Goal: Information Seeking & Learning: Learn about a topic

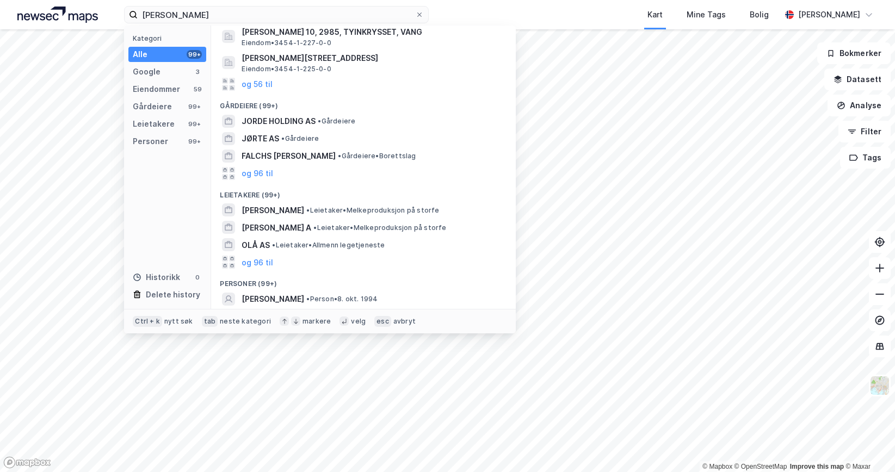
scroll to position [163, 0]
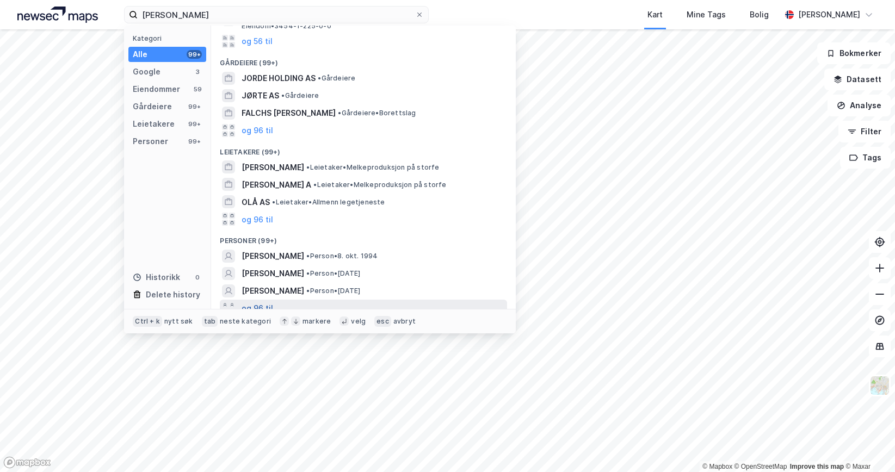
type input "[PERSON_NAME]"
click at [257, 302] on button "og 96 til" at bounding box center [258, 308] width 32 height 13
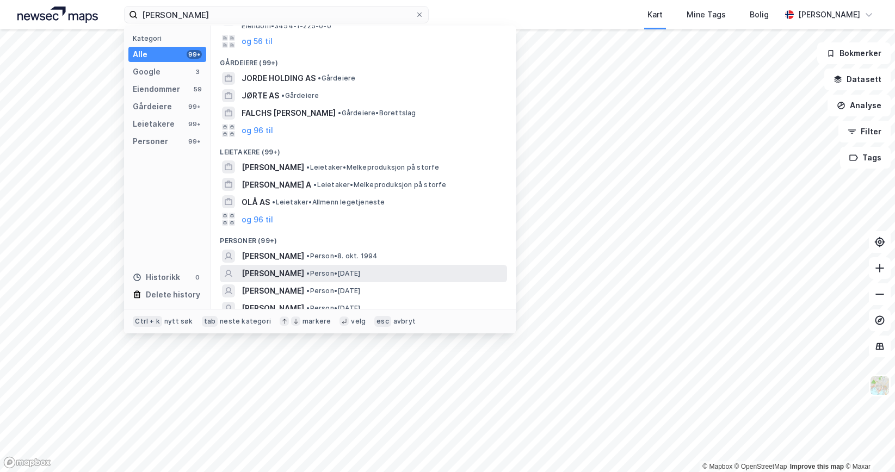
scroll to position [217, 0]
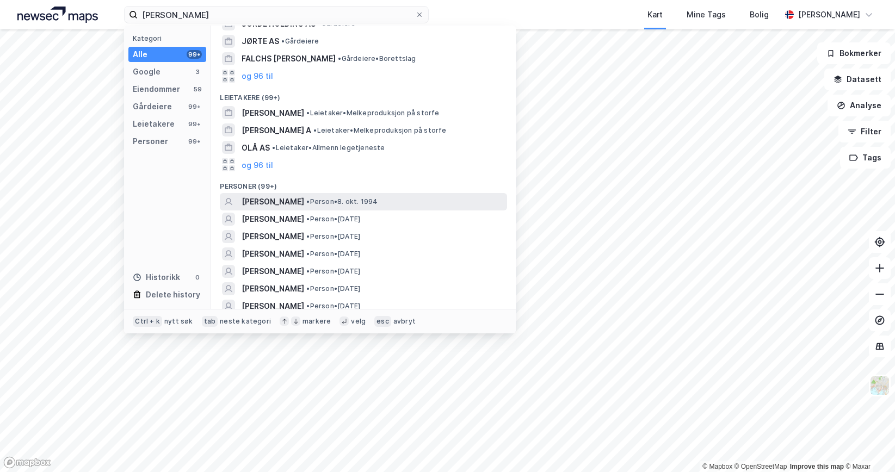
click at [346, 198] on span "• Person • [DATE]" at bounding box center [341, 202] width 71 height 9
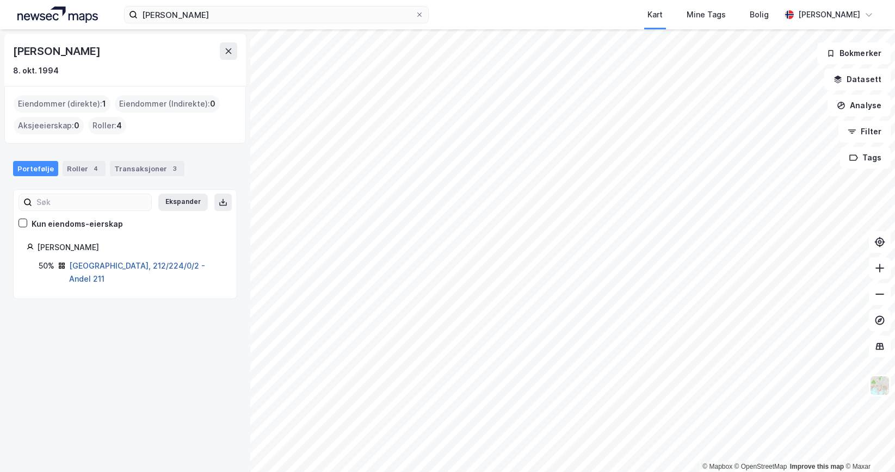
click at [103, 268] on link "[GEOGRAPHIC_DATA], 212/224/0/2 - Andel 211" at bounding box center [137, 272] width 136 height 22
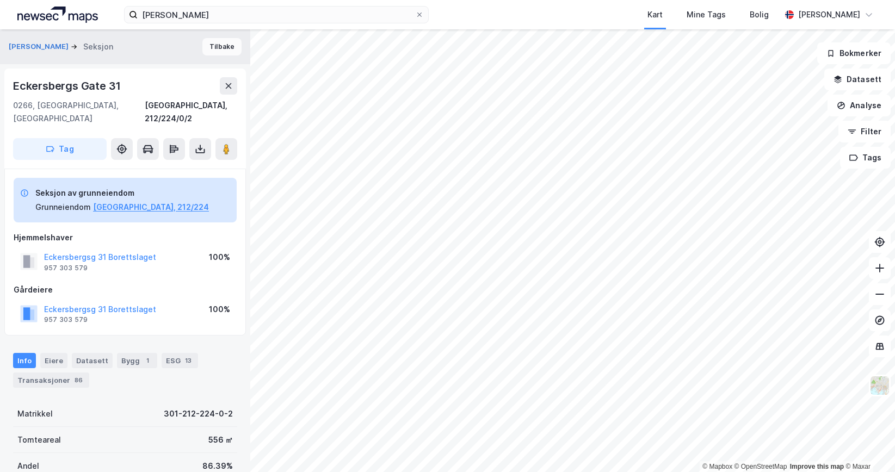
click at [212, 51] on button "Tilbake" at bounding box center [221, 46] width 39 height 17
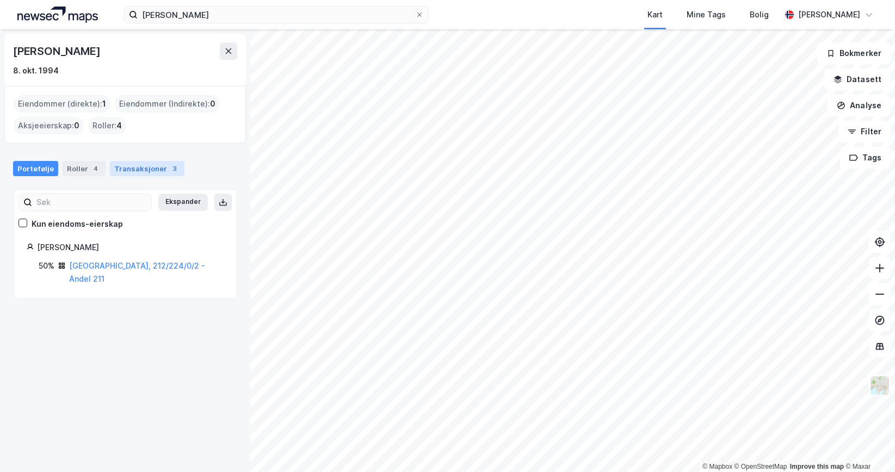
click at [136, 164] on div "Transaksjoner 3" at bounding box center [147, 168] width 75 height 15
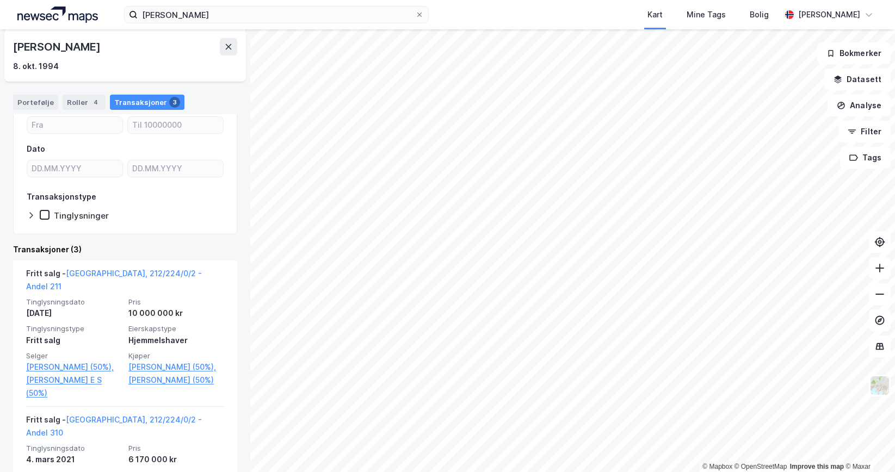
scroll to position [109, 0]
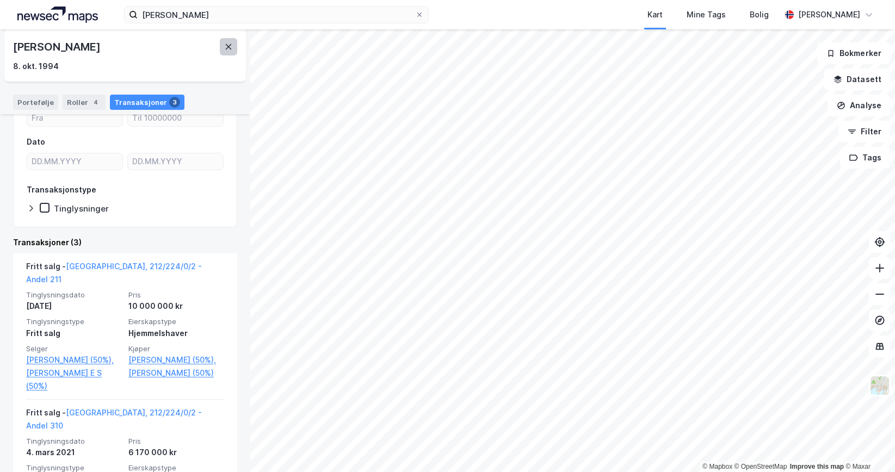
click at [230, 54] on button at bounding box center [228, 46] width 17 height 17
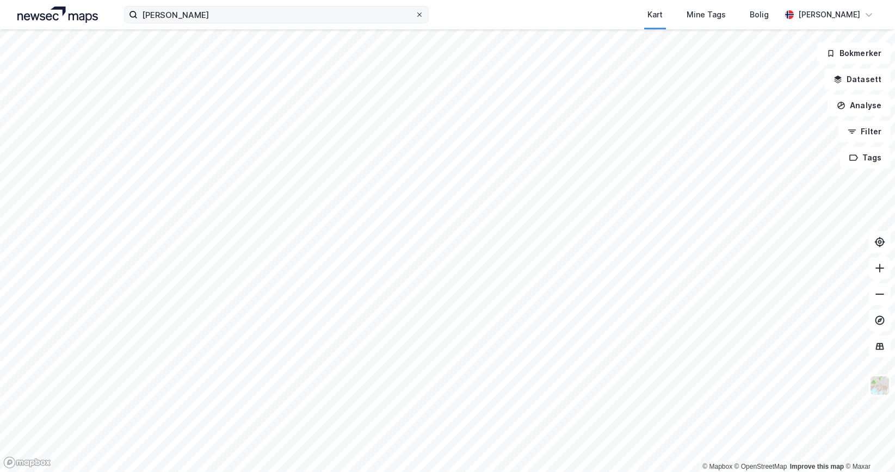
click at [420, 11] on icon at bounding box center [419, 14] width 7 height 7
click at [415, 11] on input "[PERSON_NAME]" at bounding box center [277, 15] width 278 height 16
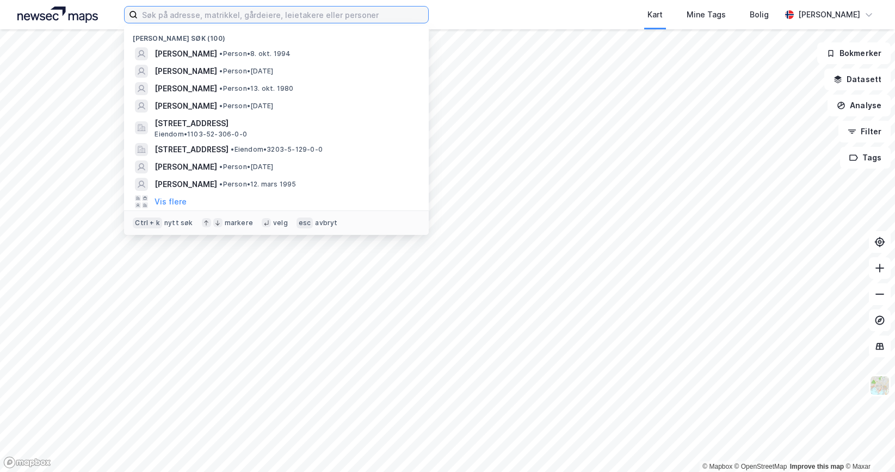
click at [259, 15] on input at bounding box center [283, 15] width 291 height 16
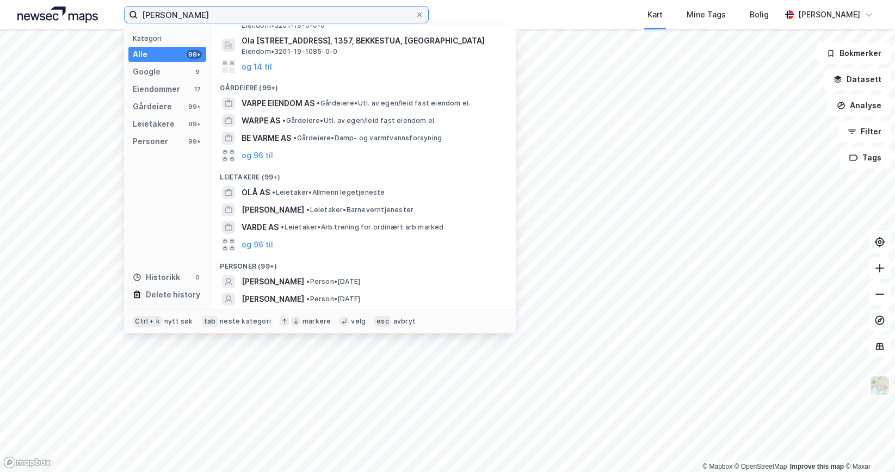
scroll to position [272, 0]
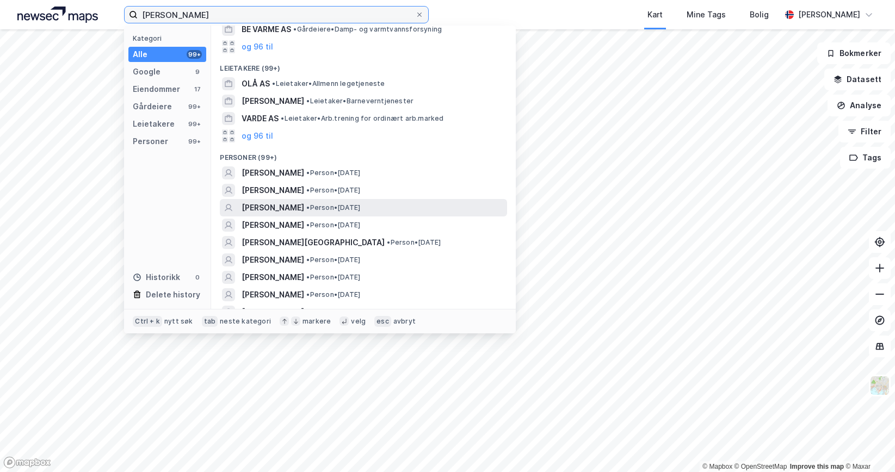
type input "[PERSON_NAME]"
click at [304, 206] on span "[PERSON_NAME]" at bounding box center [273, 207] width 63 height 13
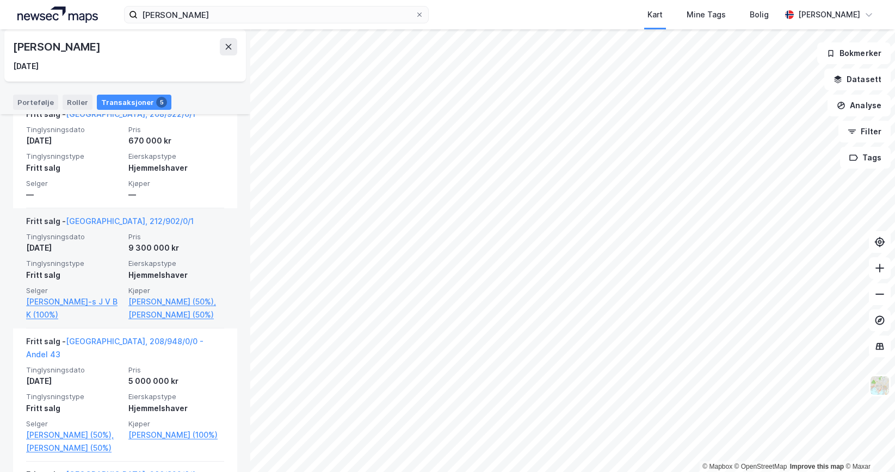
scroll to position [272, 0]
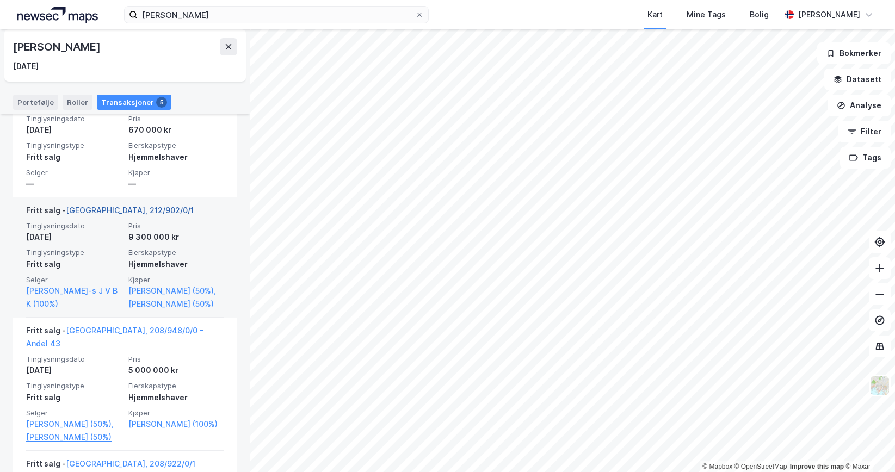
click at [109, 209] on link "[GEOGRAPHIC_DATA], 212/902/0/1" at bounding box center [130, 210] width 128 height 9
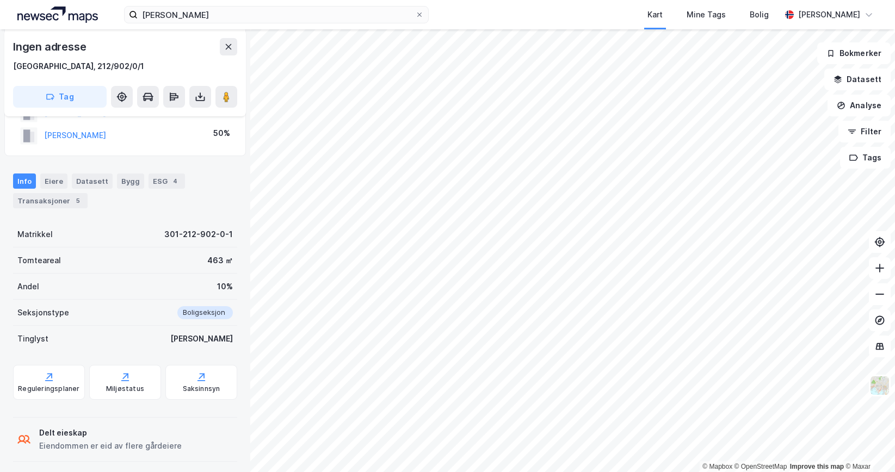
scroll to position [140, 0]
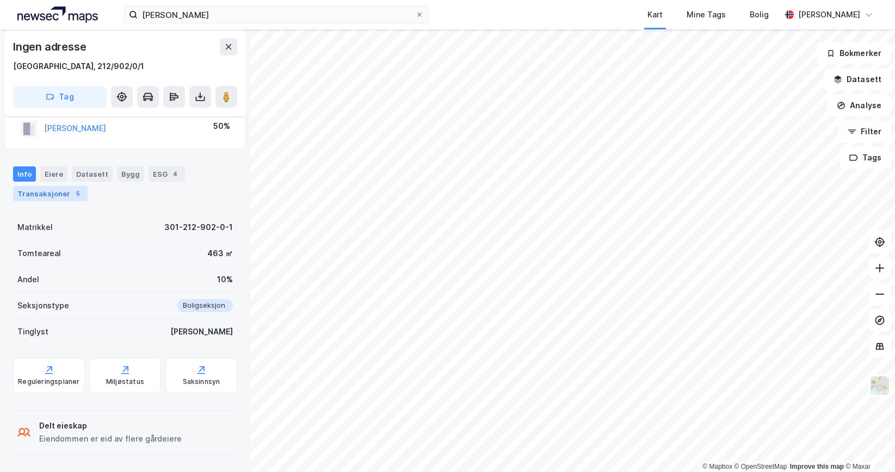
click at [57, 196] on div "Transaksjoner 5" at bounding box center [50, 193] width 75 height 15
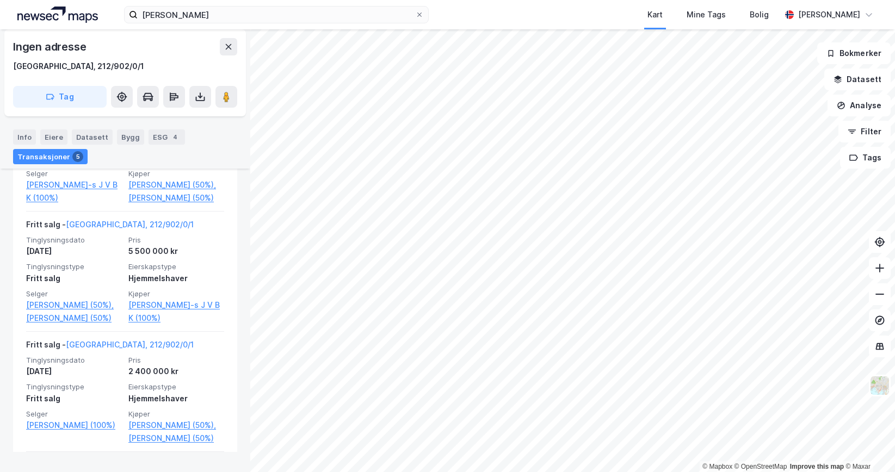
scroll to position [467, 0]
